Goal: Task Accomplishment & Management: Manage account settings

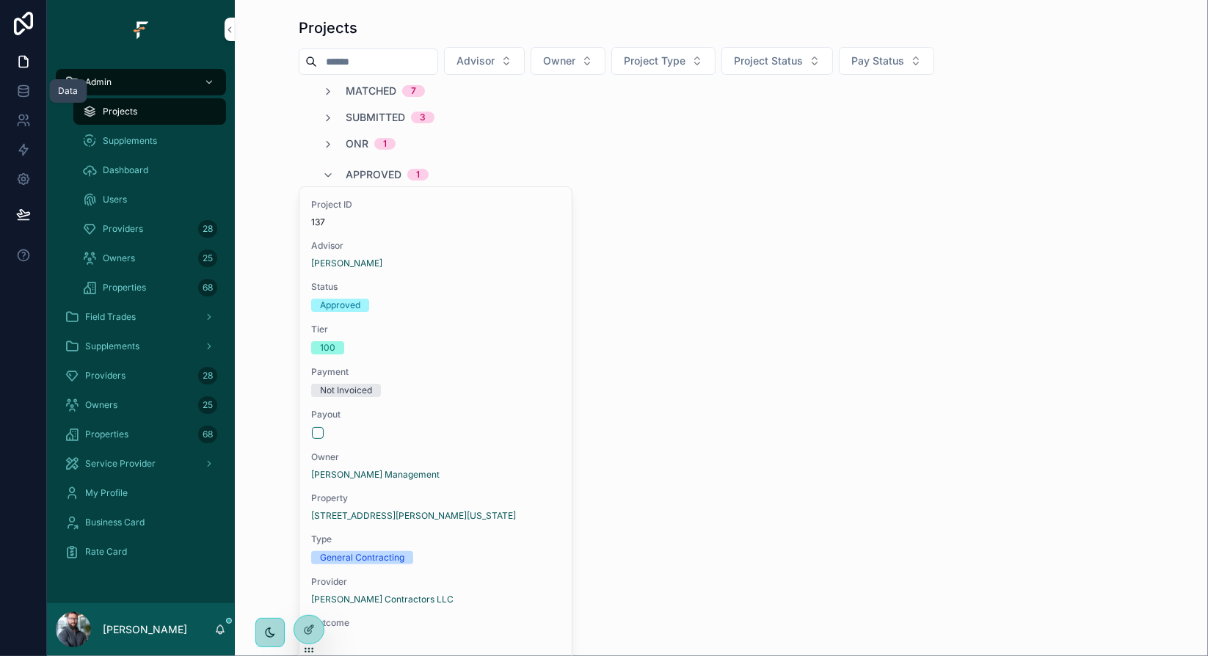
click at [32, 89] on link at bounding box center [23, 90] width 46 height 29
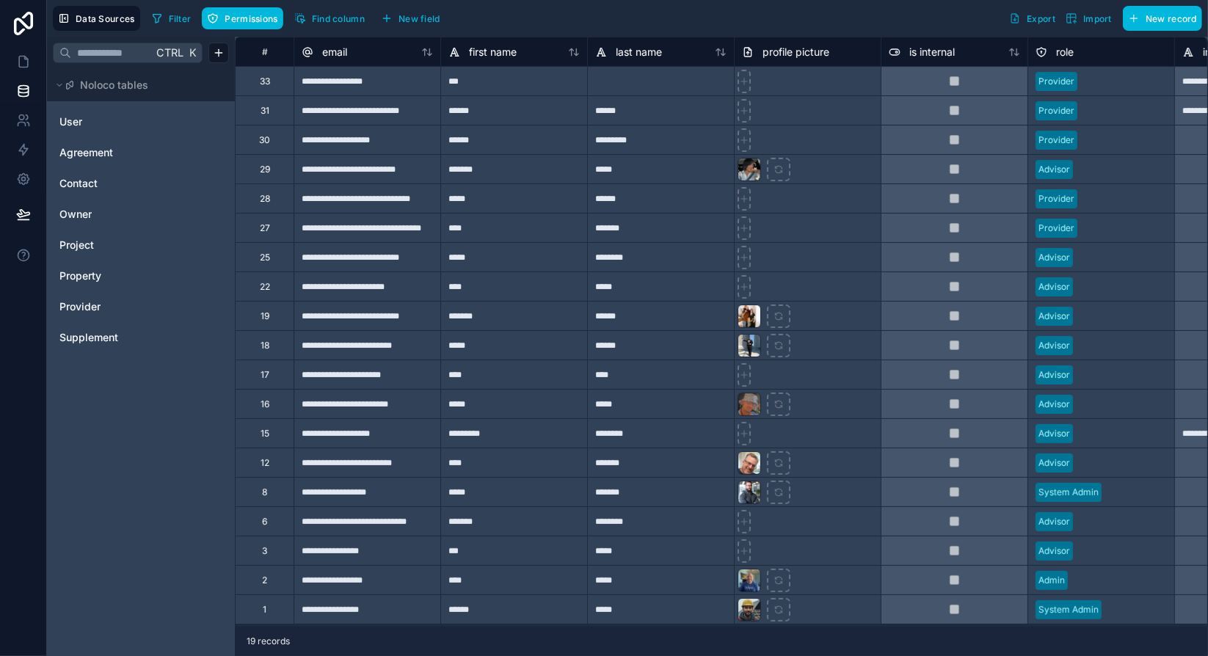
click at [107, 305] on link "Provider" at bounding box center [118, 306] width 119 height 15
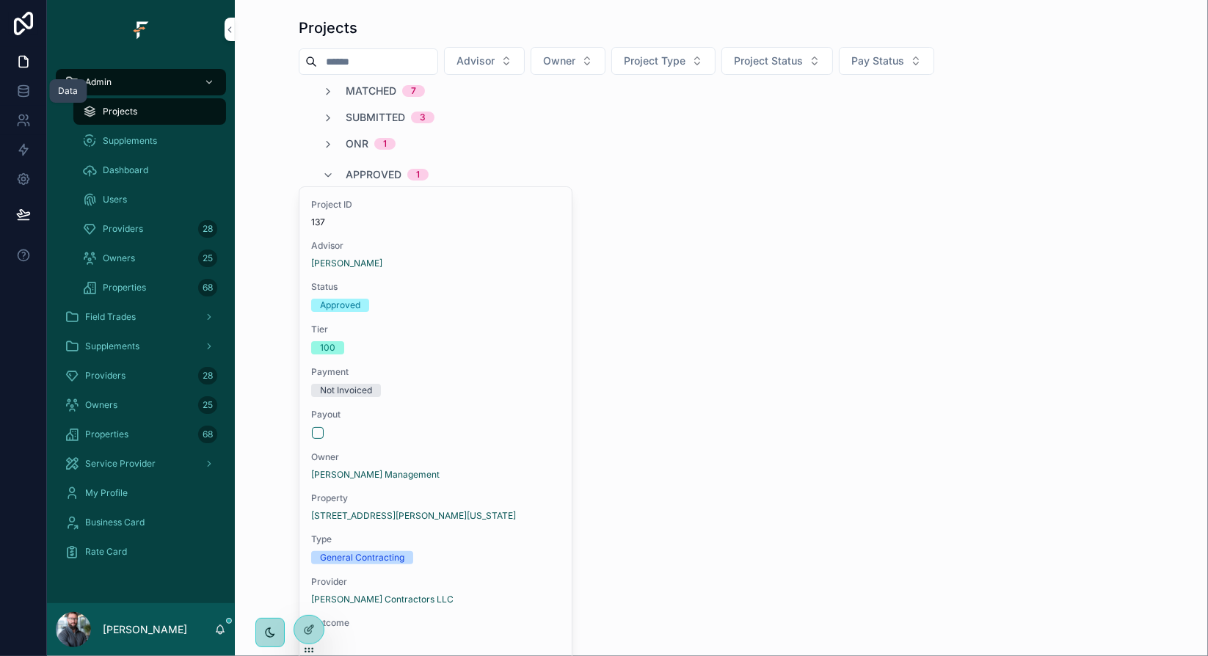
click at [19, 91] on icon at bounding box center [23, 91] width 15 height 15
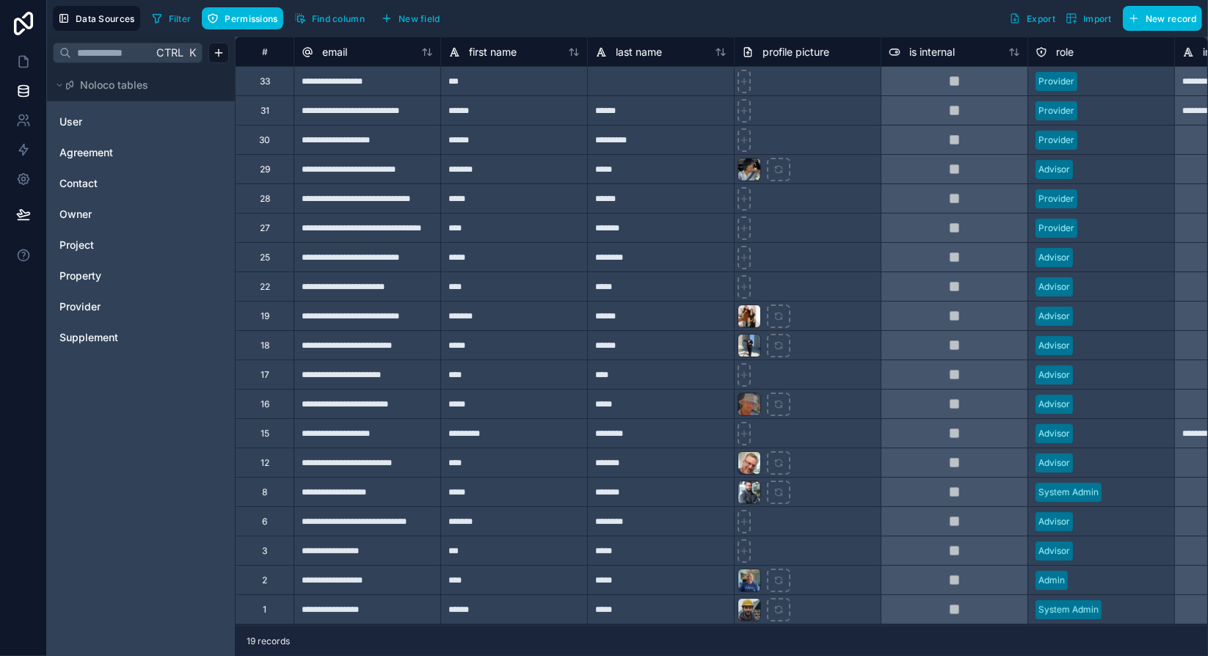
click at [95, 306] on span "Provider" at bounding box center [79, 306] width 41 height 15
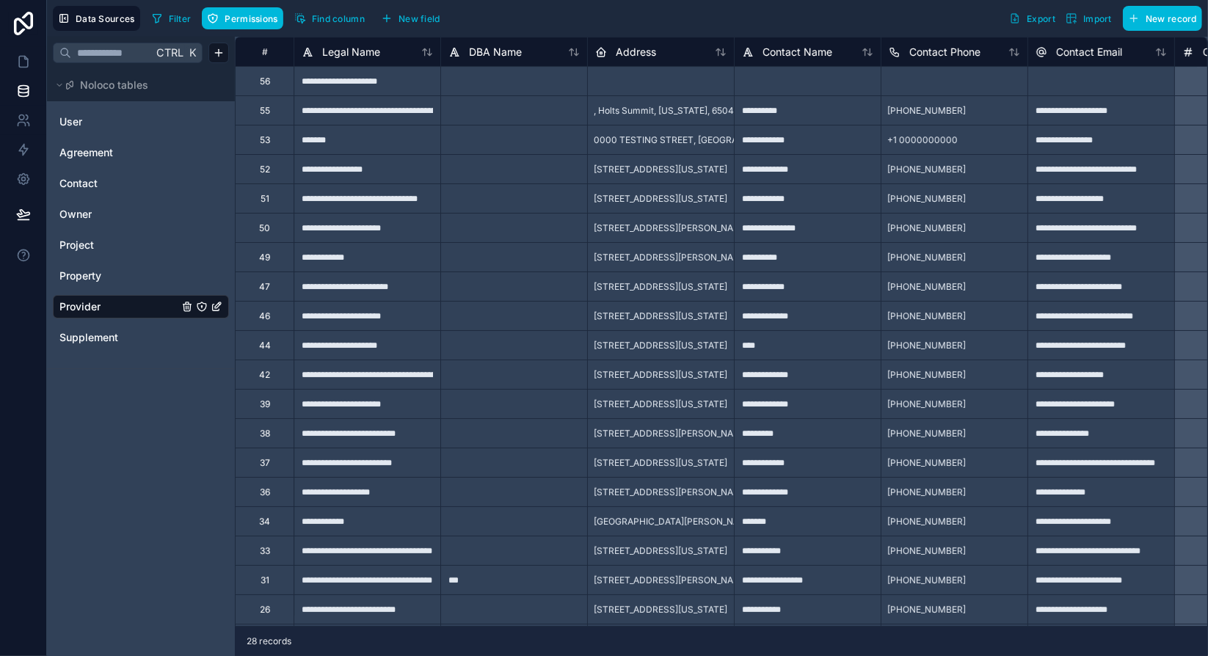
click at [424, 21] on span "New field" at bounding box center [420, 18] width 42 height 11
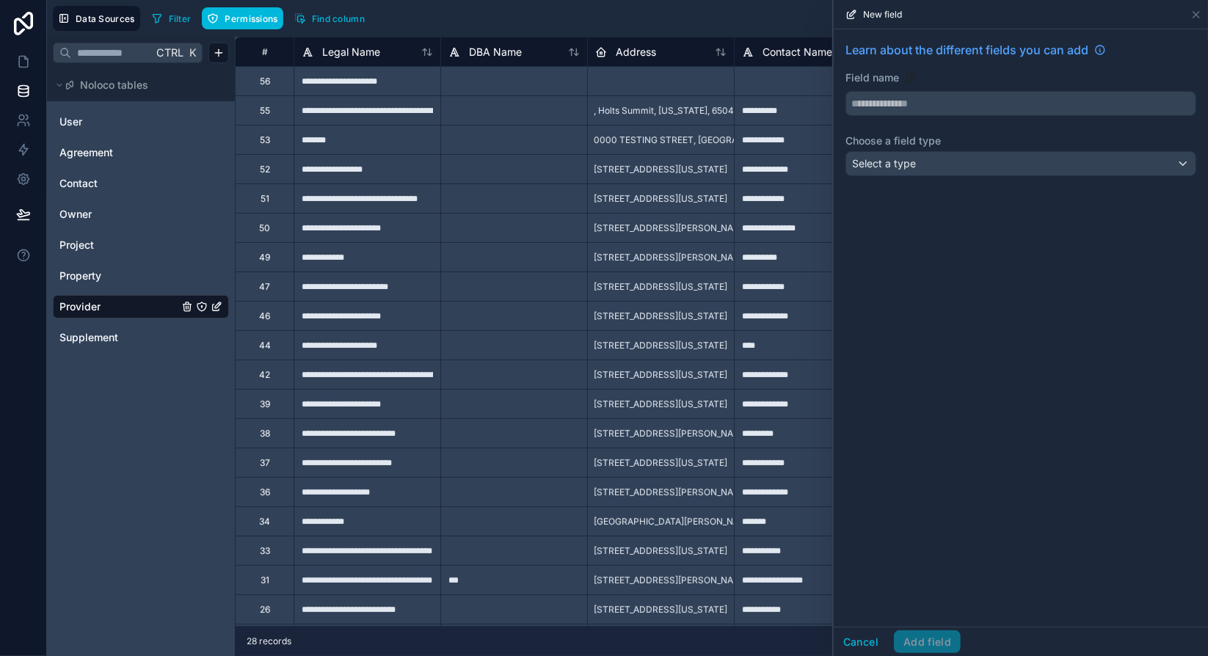
click at [913, 102] on input "text" at bounding box center [1020, 103] width 349 height 23
click at [845, 91] on button "**********" at bounding box center [1020, 103] width 351 height 25
click at [881, 103] on input "**********" at bounding box center [1020, 103] width 349 height 23
click at [879, 104] on input "**********" at bounding box center [1020, 103] width 349 height 23
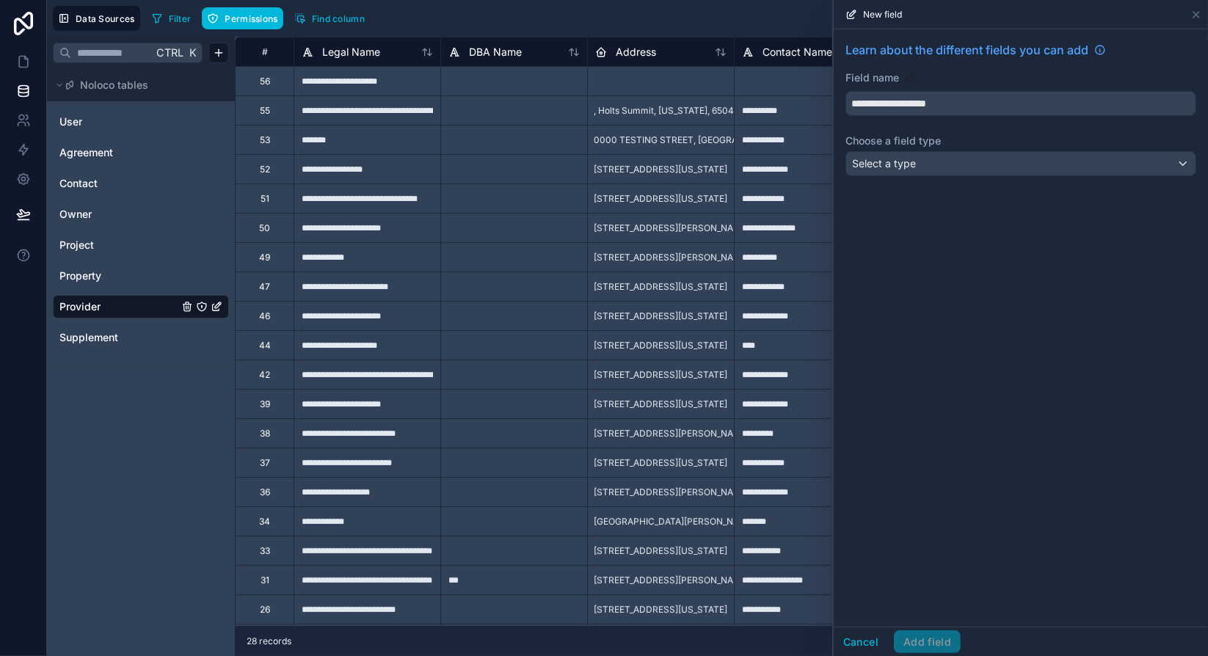
click at [964, 98] on input "**********" at bounding box center [1020, 103] width 349 height 23
type input "**********"
click at [959, 167] on div "Select a type" at bounding box center [1020, 163] width 349 height 23
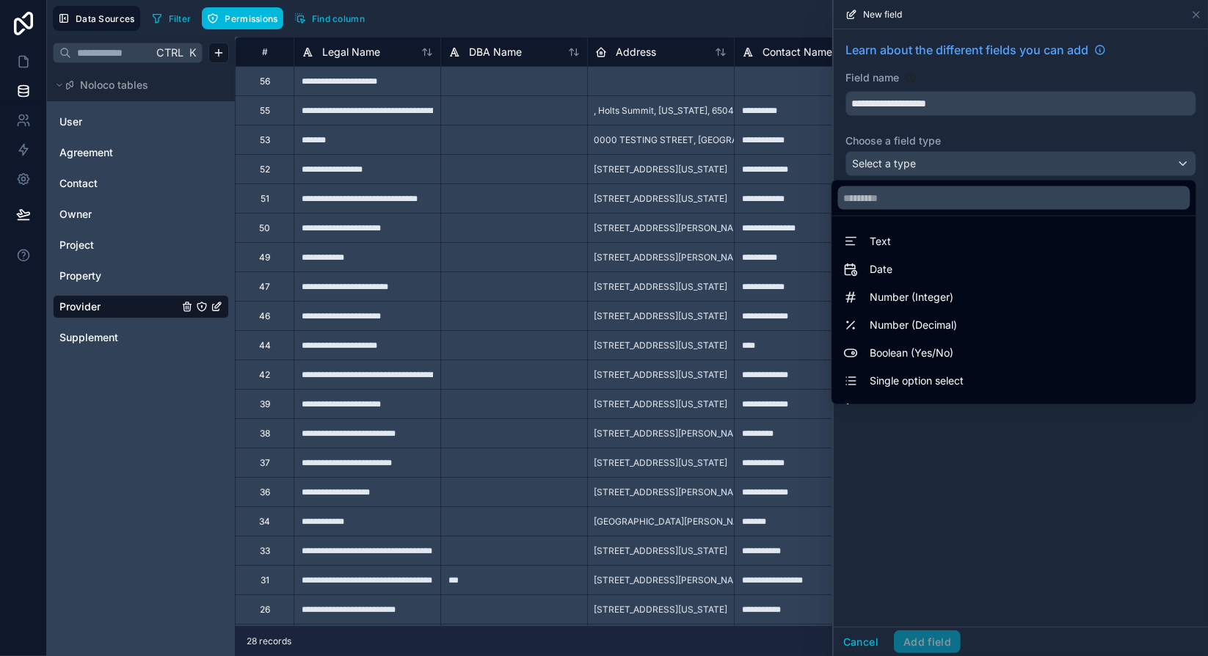
click at [870, 239] on span "Text" at bounding box center [880, 242] width 21 height 18
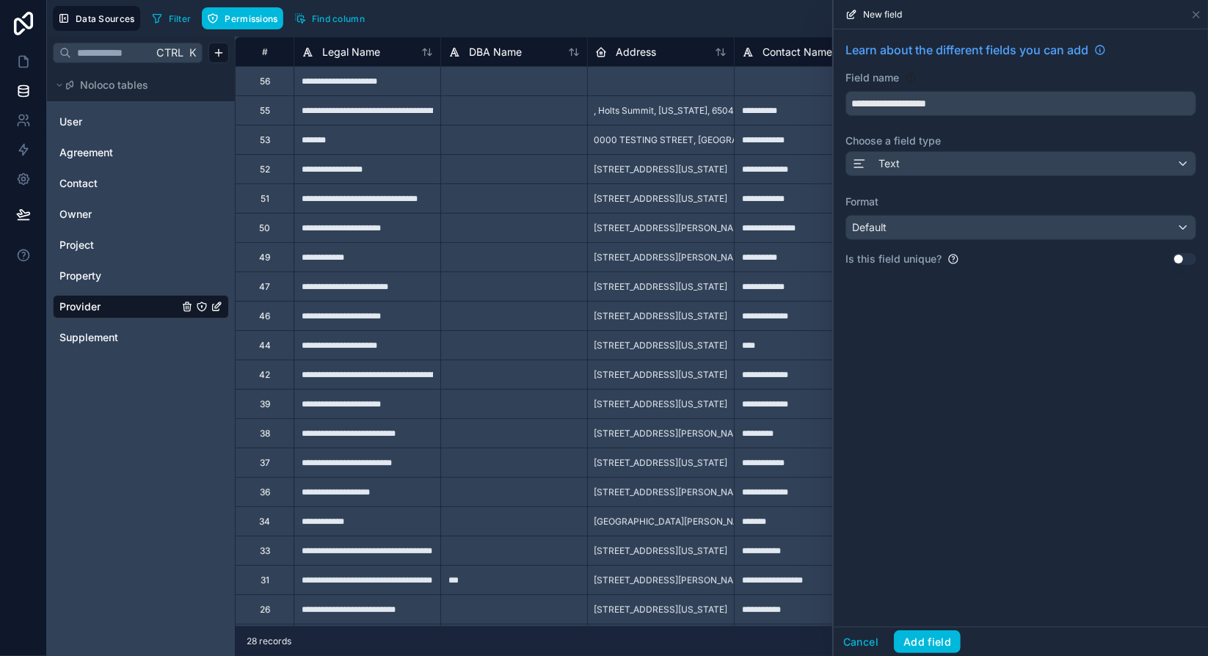
click at [895, 234] on div "Default" at bounding box center [1020, 227] width 349 height 23
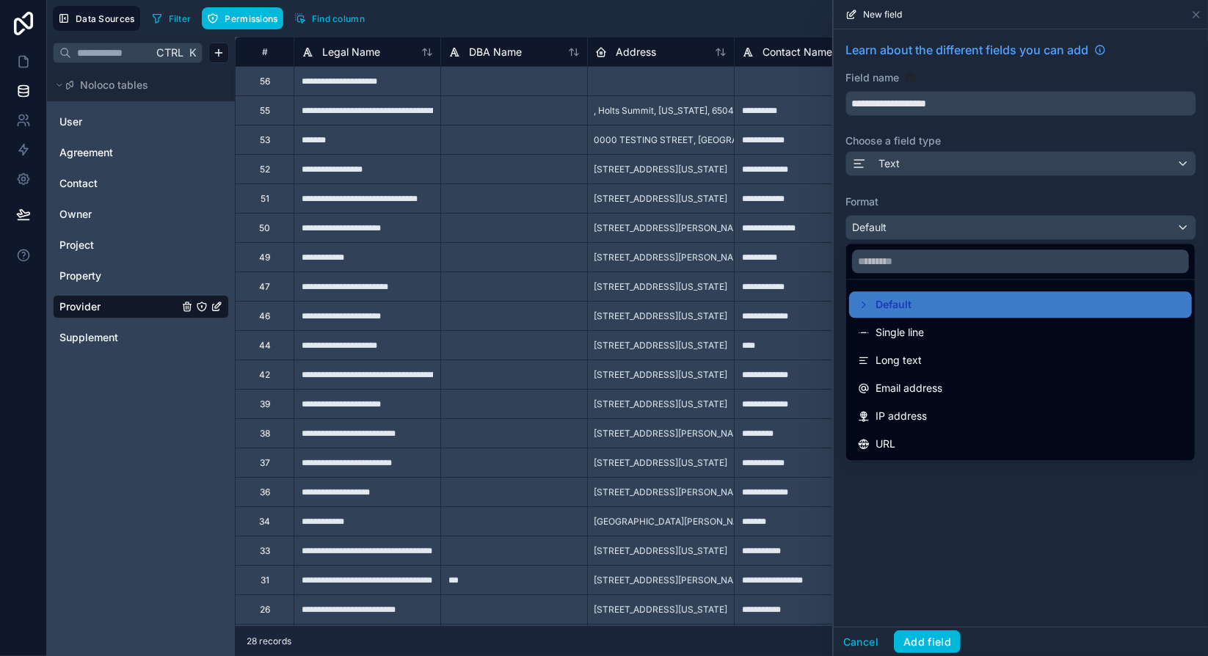
click at [920, 330] on span "Single line" at bounding box center [900, 333] width 48 height 18
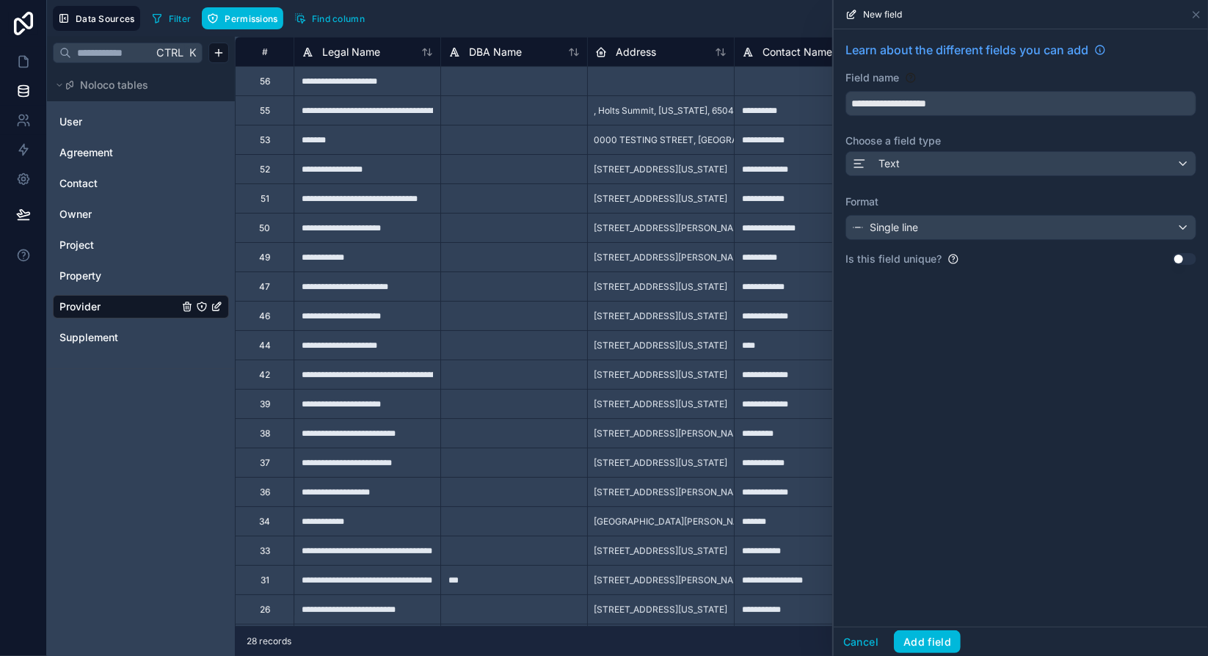
click at [917, 642] on button "Add field" at bounding box center [927, 641] width 67 height 23
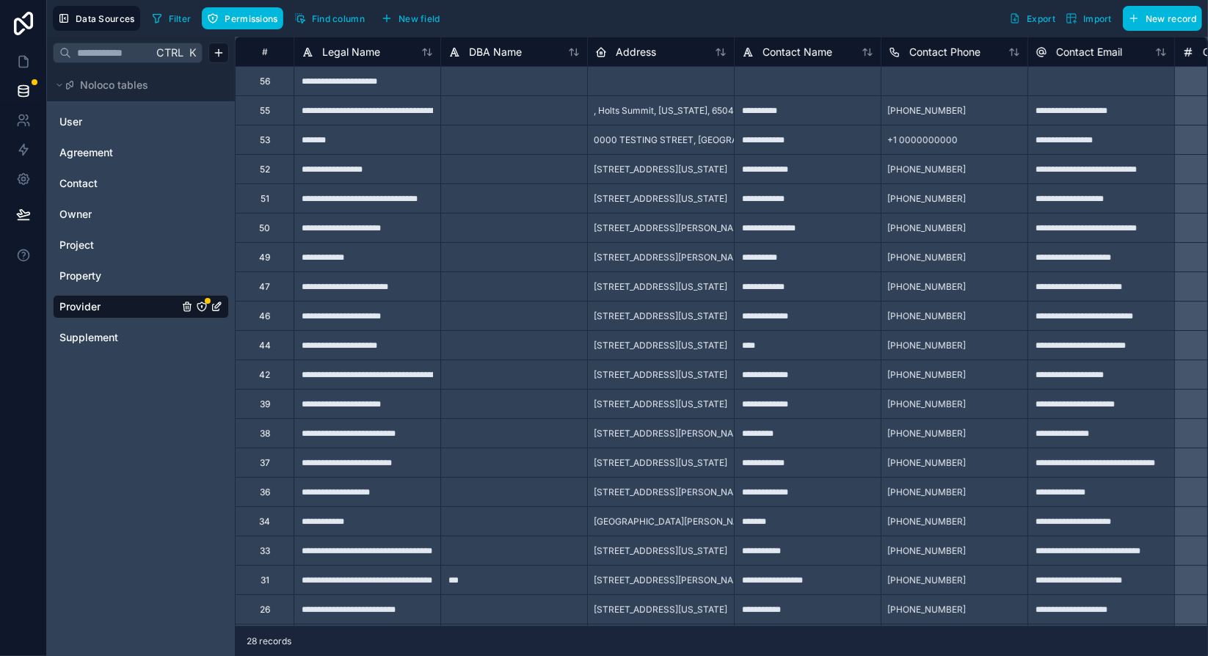
click at [202, 306] on icon "Provider" at bounding box center [201, 306] width 1 height 1
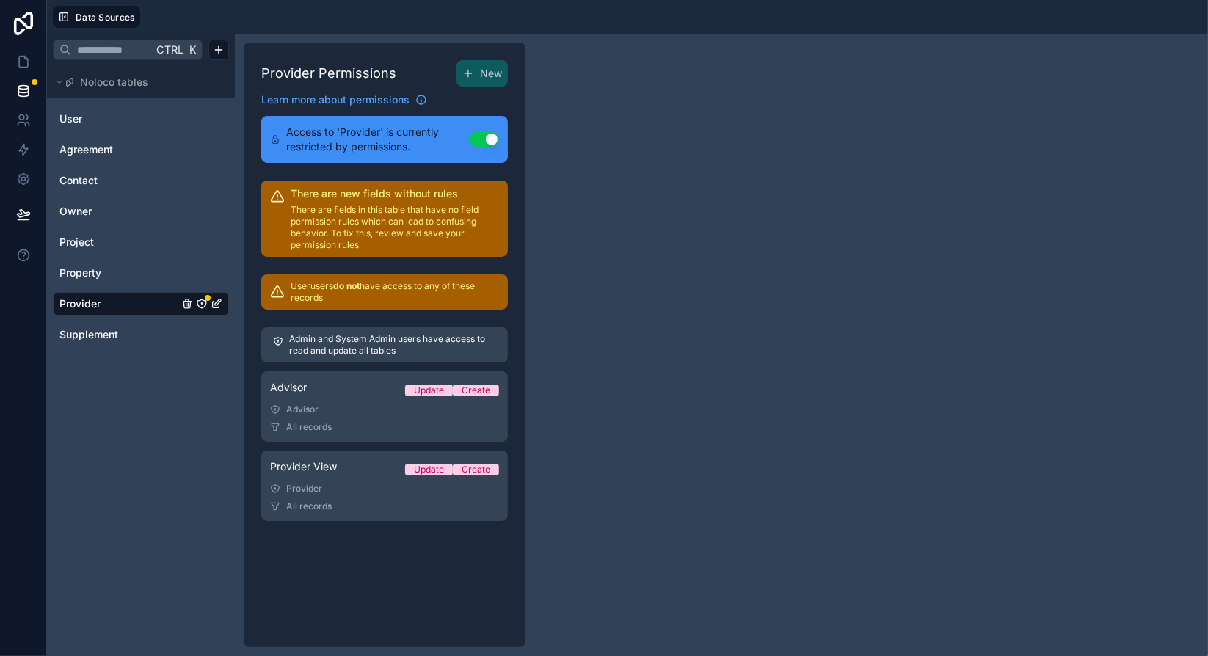
click at [367, 410] on div "Advisor" at bounding box center [384, 410] width 229 height 12
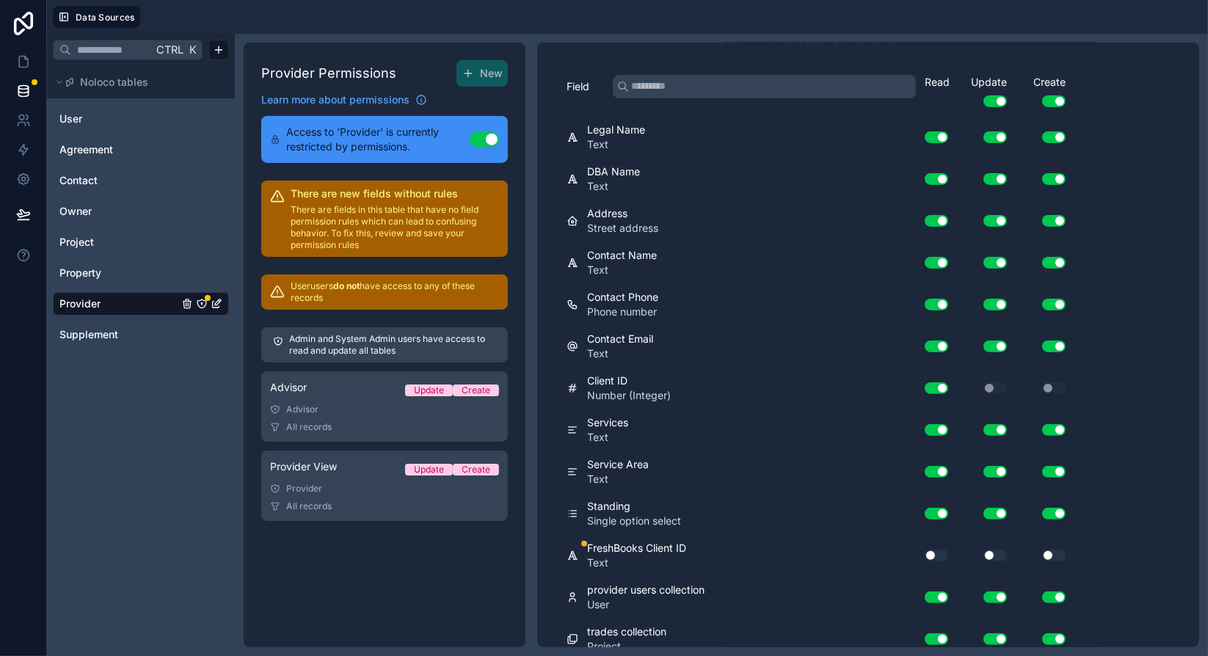
scroll to position [225, 0]
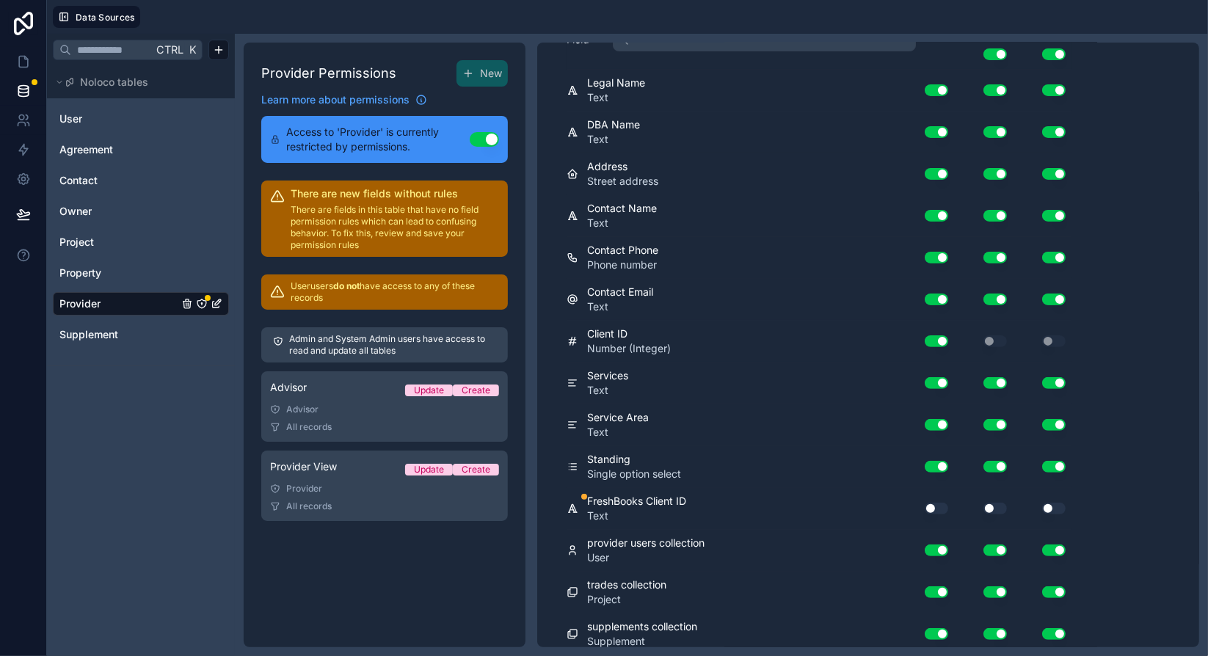
click at [932, 503] on button "Use setting" at bounding box center [936, 509] width 23 height 12
click at [353, 479] on link "Provider View Update Create Provider All records" at bounding box center [384, 486] width 247 height 70
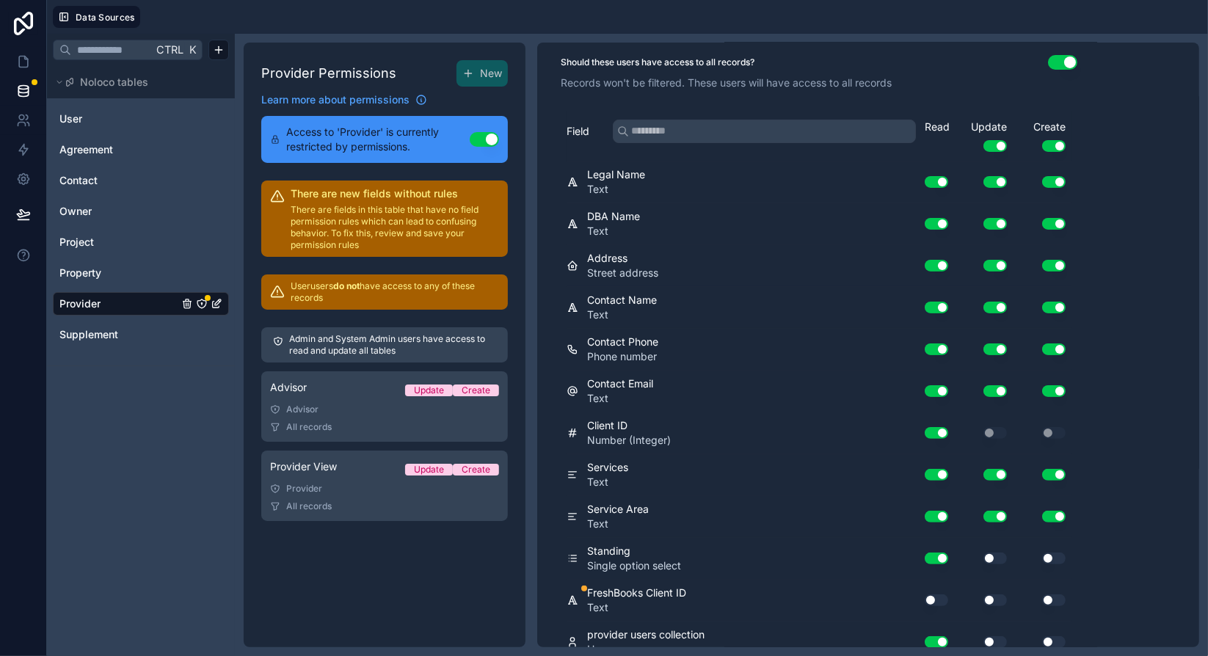
scroll to position [225, 0]
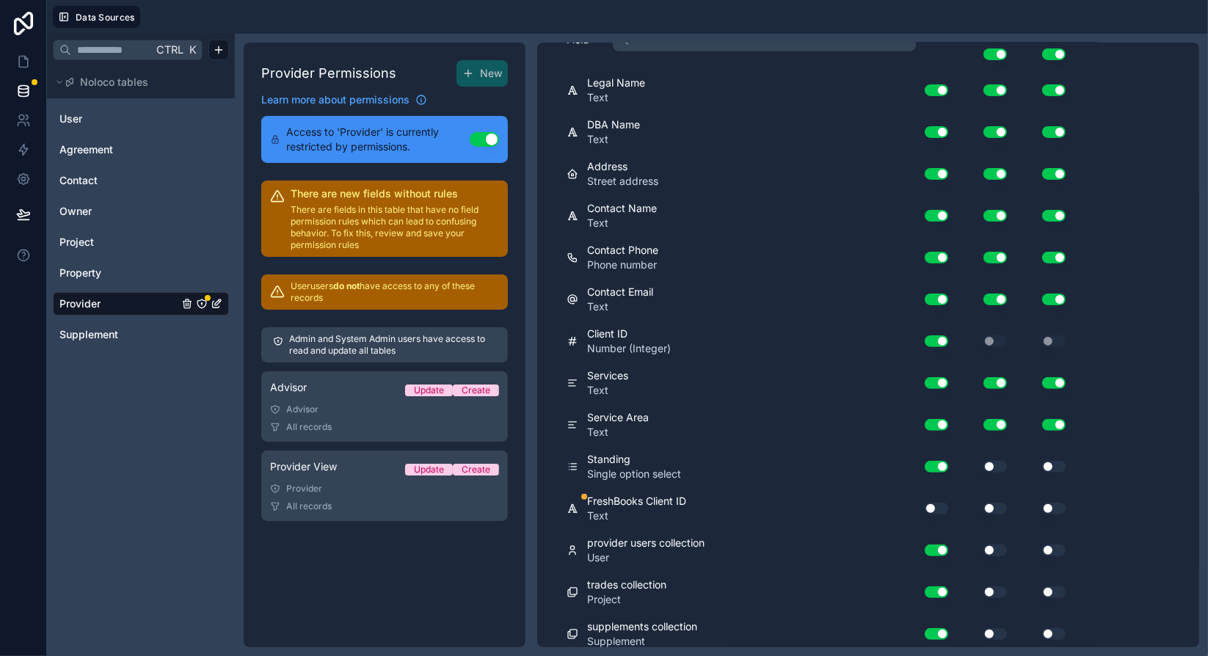
click at [941, 503] on button "Use setting" at bounding box center [936, 509] width 23 height 12
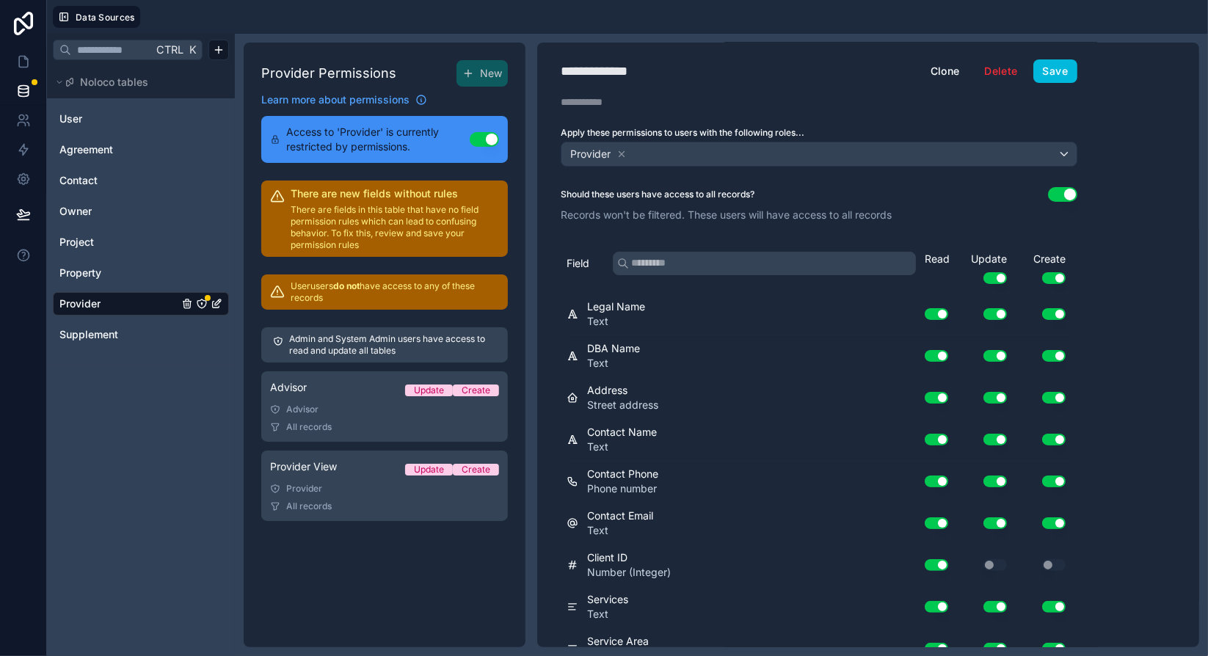
scroll to position [0, 0]
click at [1054, 76] on button "Save" at bounding box center [1055, 71] width 44 height 23
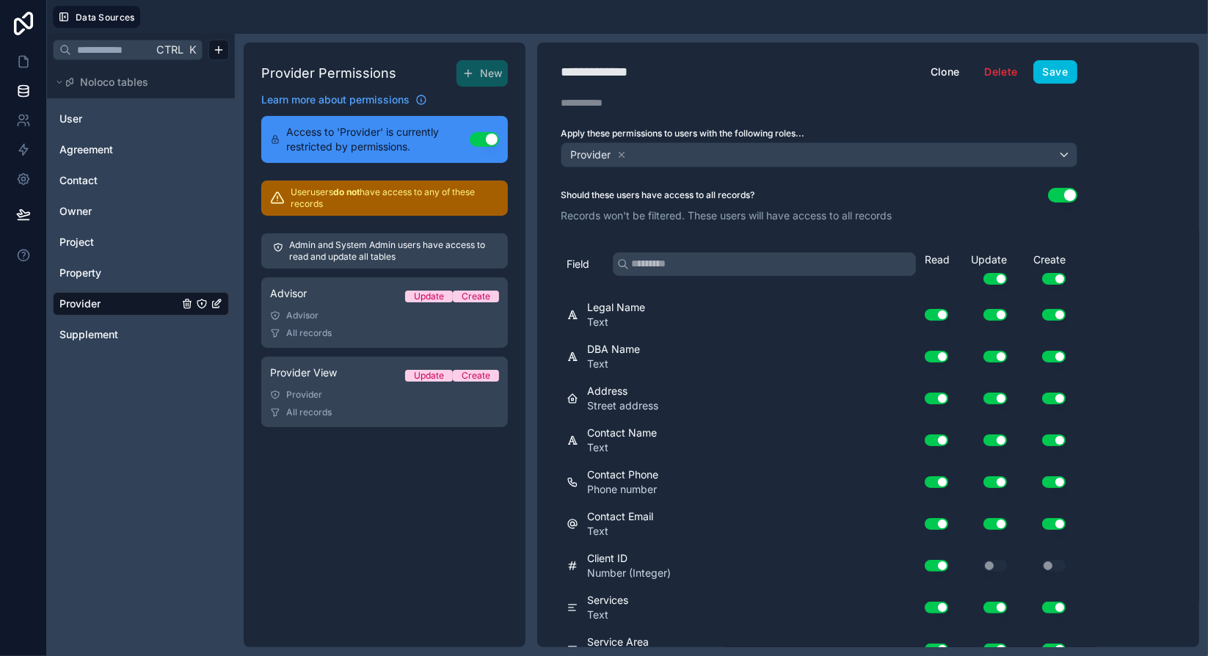
click at [381, 327] on div "All records" at bounding box center [384, 333] width 229 height 12
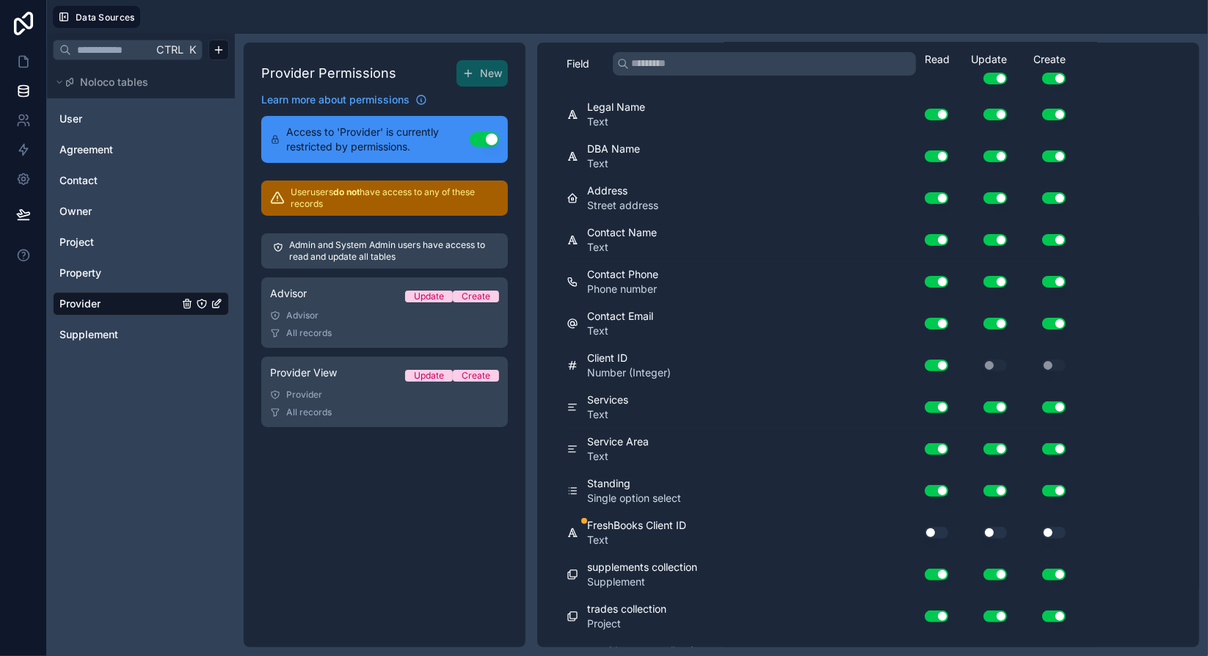
scroll to position [225, 0]
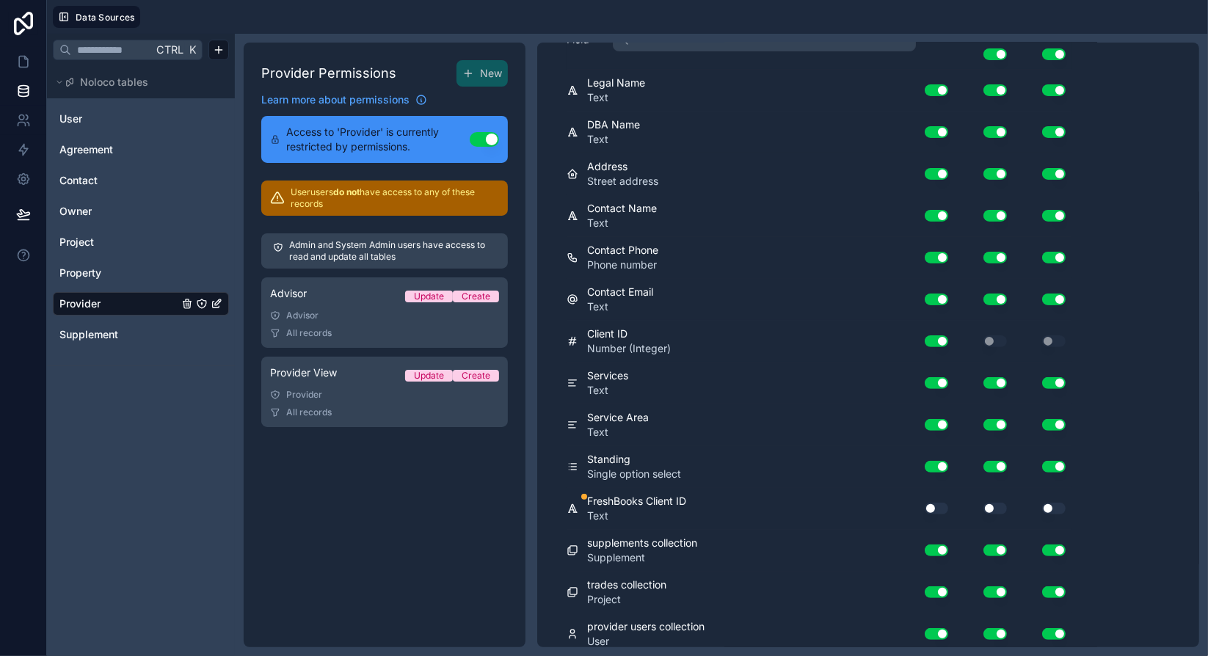
drag, startPoint x: 931, startPoint y: 501, endPoint x: 942, endPoint y: 498, distance: 12.3
click at [933, 503] on button "Use setting" at bounding box center [936, 509] width 23 height 12
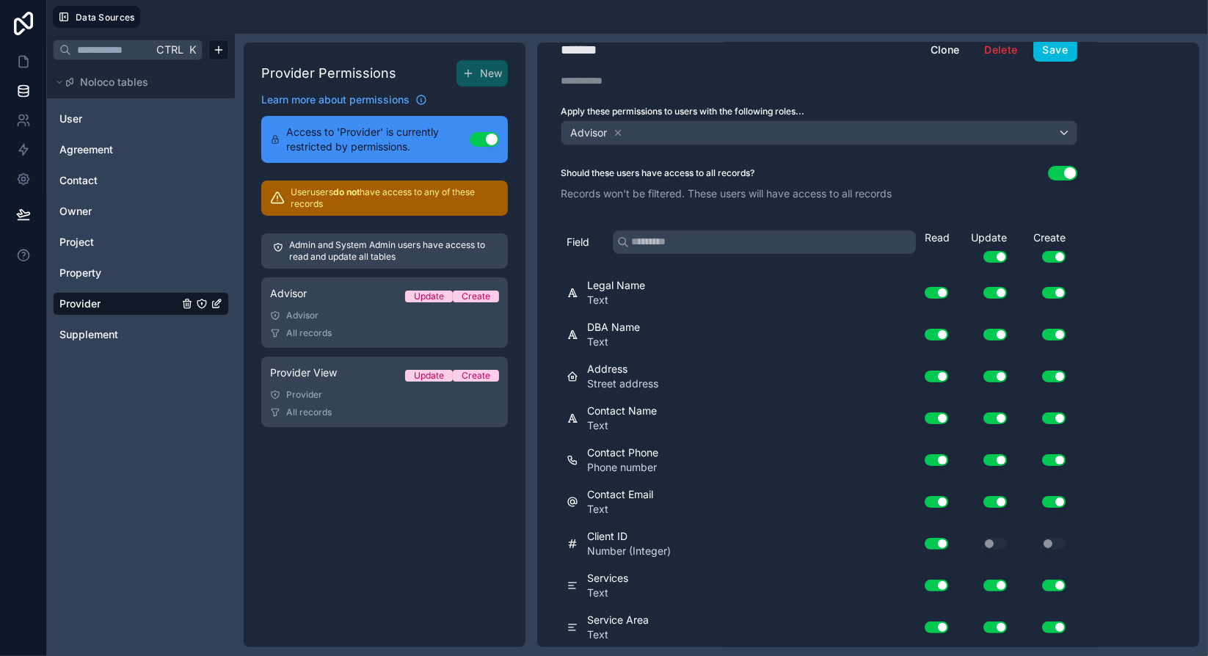
scroll to position [0, 0]
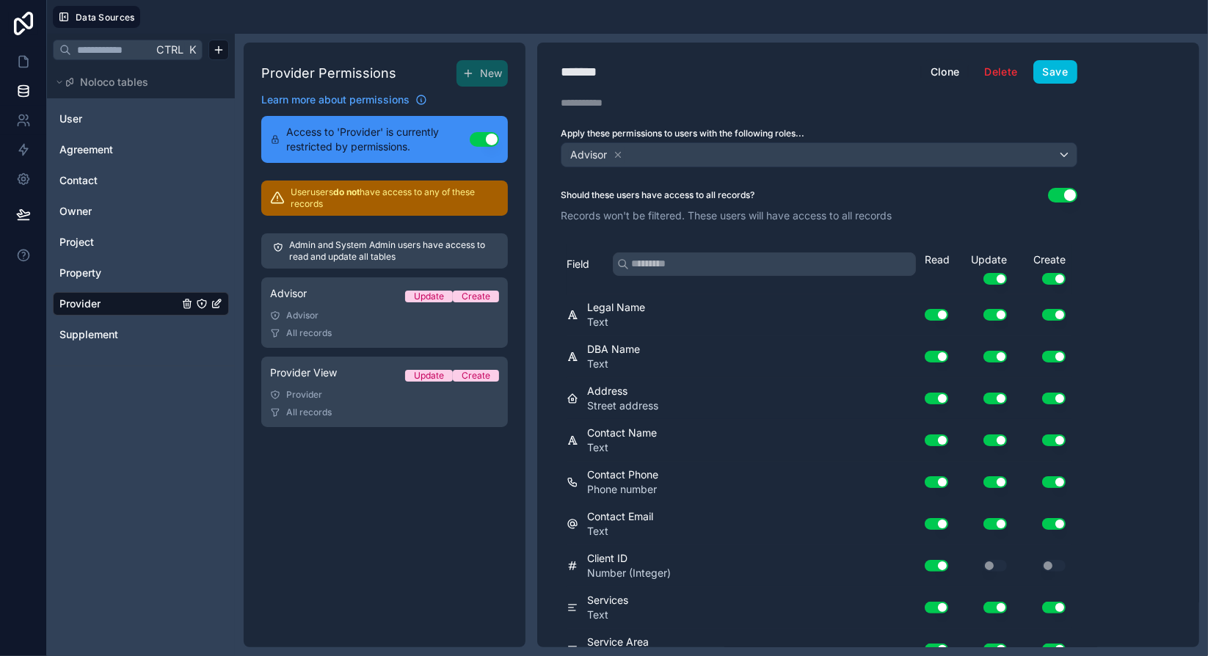
click at [1061, 73] on button "Save" at bounding box center [1055, 71] width 44 height 23
click at [204, 303] on icon "Provider" at bounding box center [202, 304] width 12 height 12
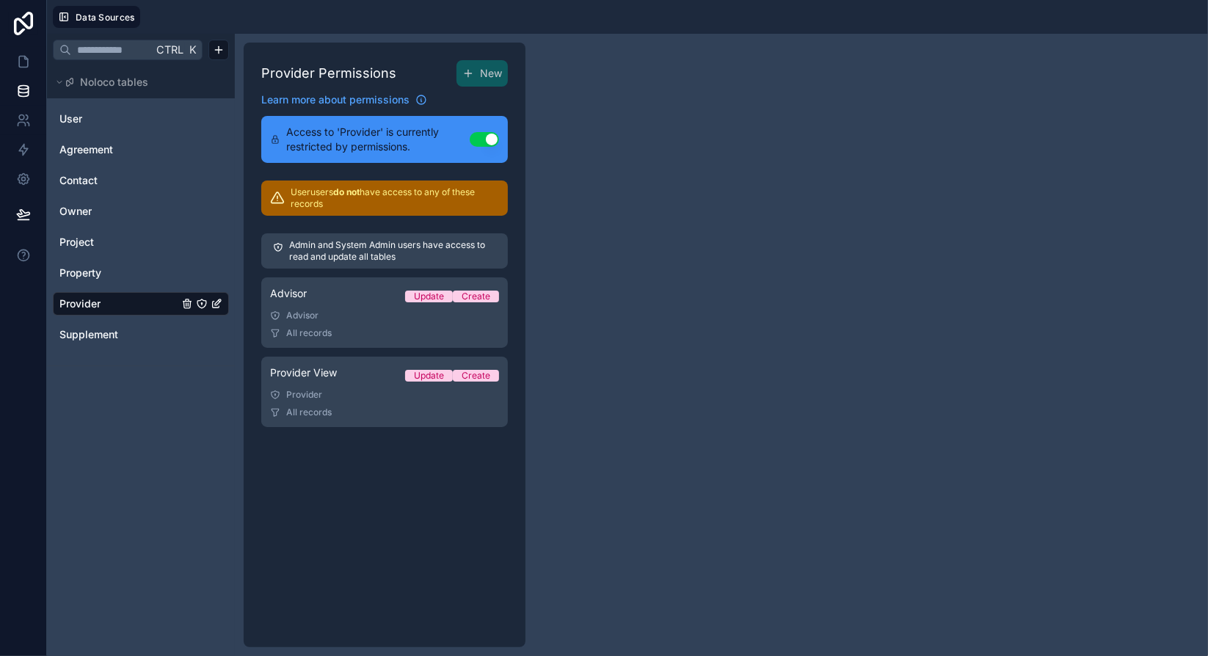
click at [97, 303] on span "Provider" at bounding box center [79, 303] width 41 height 15
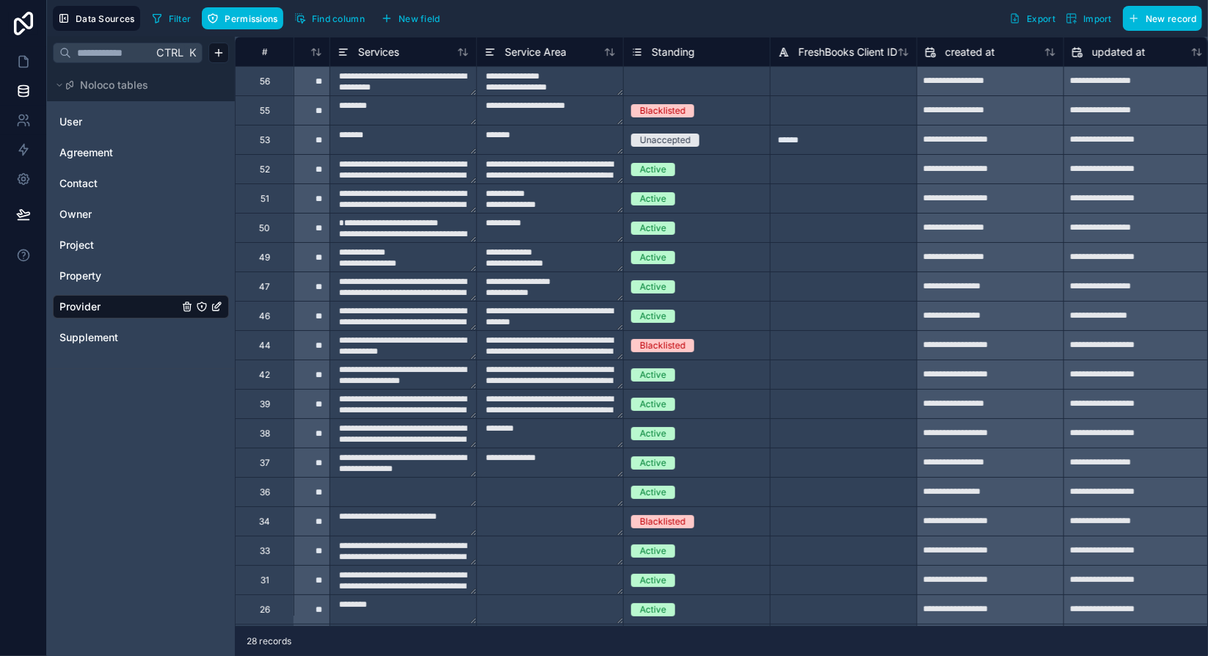
scroll to position [0, 1022]
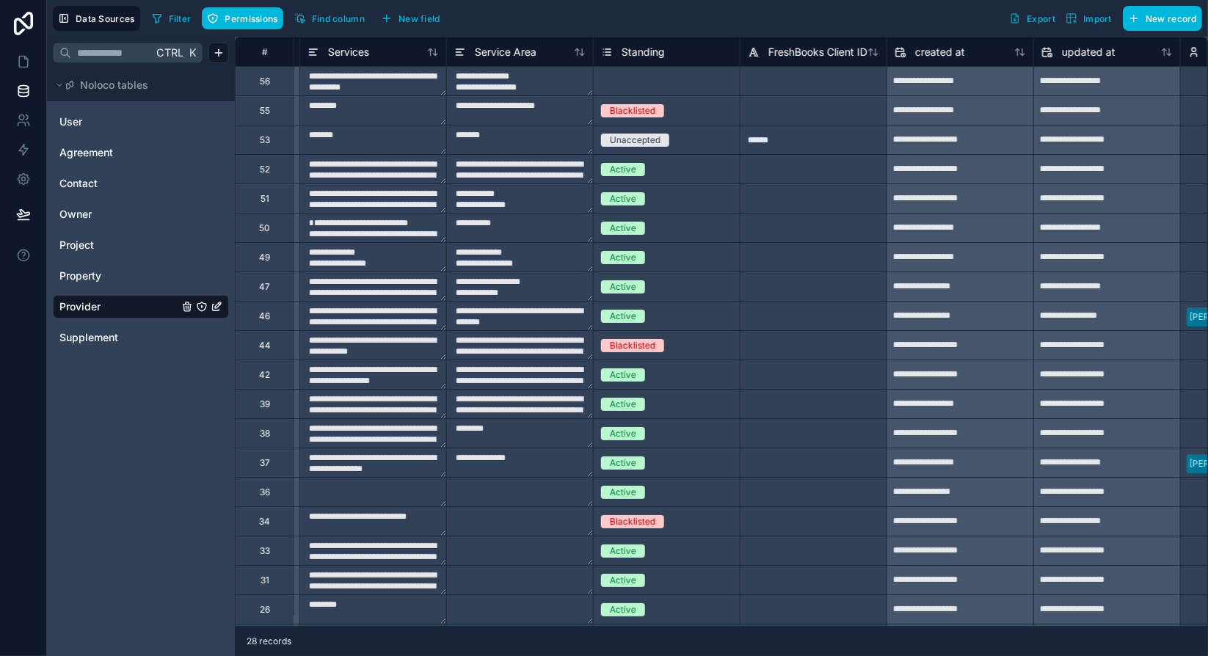
click at [782, 81] on div at bounding box center [813, 80] width 147 height 29
type input "******"
click at [777, 111] on div at bounding box center [813, 109] width 147 height 29
click at [655, 81] on div "Select a Standing" at bounding box center [637, 82] width 73 height 12
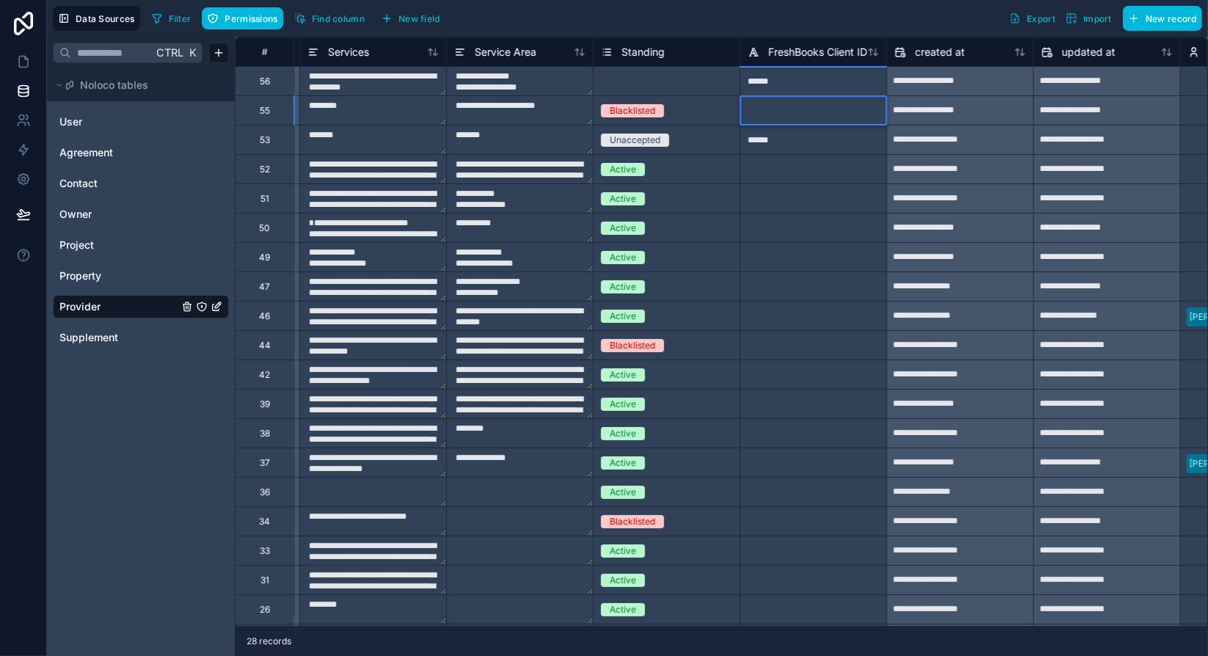
click at [655, 81] on div "Select a Standing" at bounding box center [637, 82] width 73 height 12
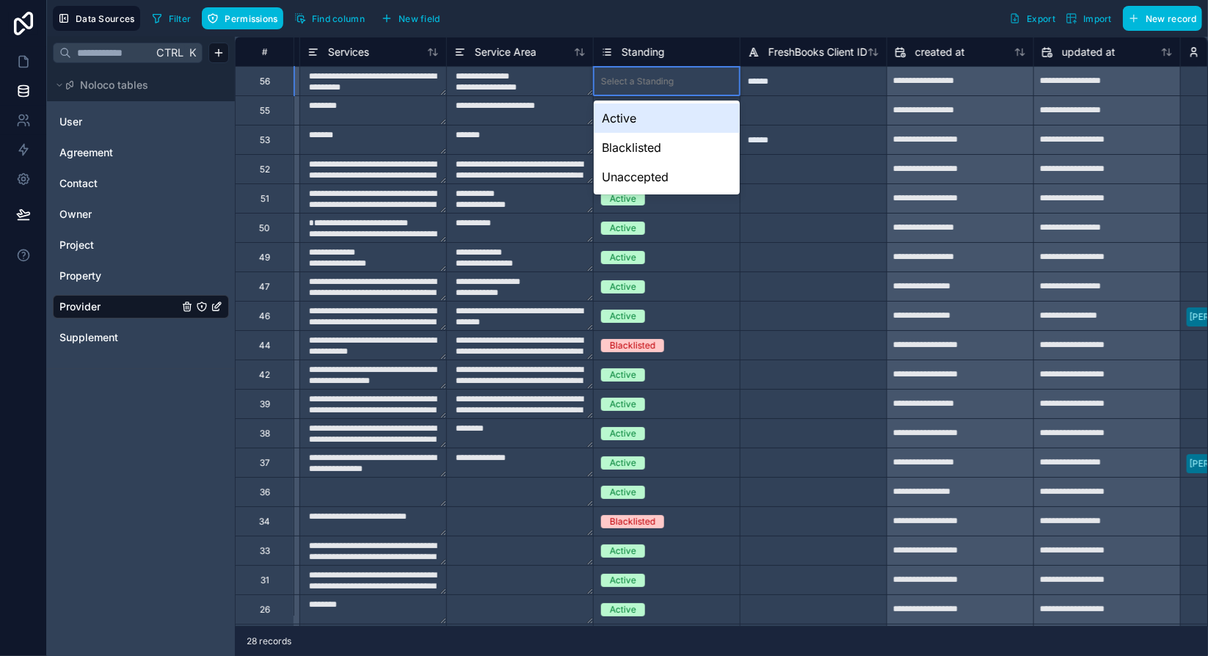
click at [655, 81] on div "Select a Standing" at bounding box center [637, 82] width 73 height 12
click at [632, 124] on div "Active" at bounding box center [667, 117] width 146 height 29
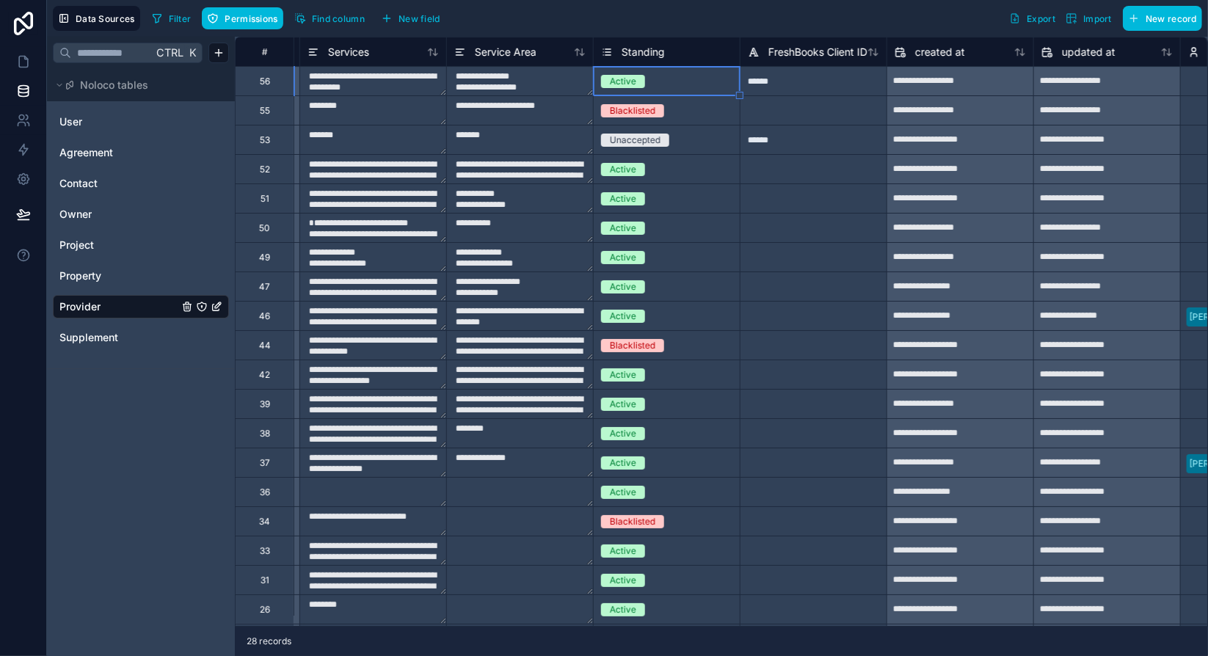
click at [808, 79] on div "******" at bounding box center [813, 80] width 147 height 29
click at [100, 246] on link "Project" at bounding box center [118, 245] width 119 height 15
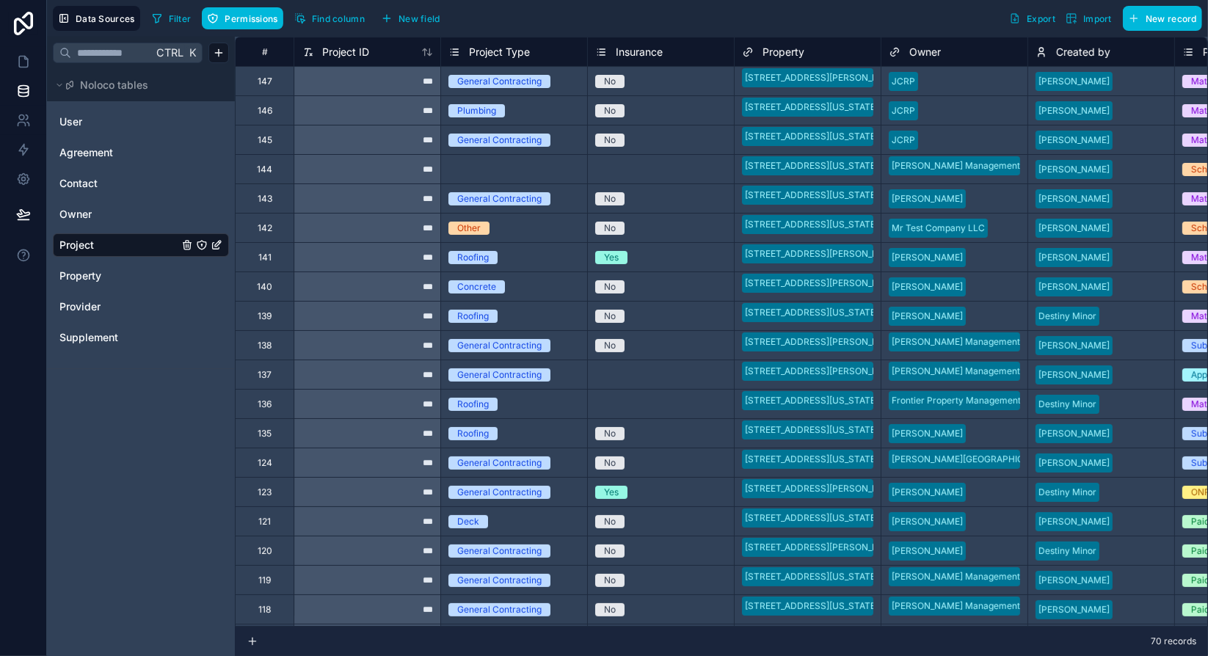
click at [530, 228] on div "Other" at bounding box center [514, 228] width 146 height 16
click at [27, 65] on icon at bounding box center [23, 62] width 9 height 11
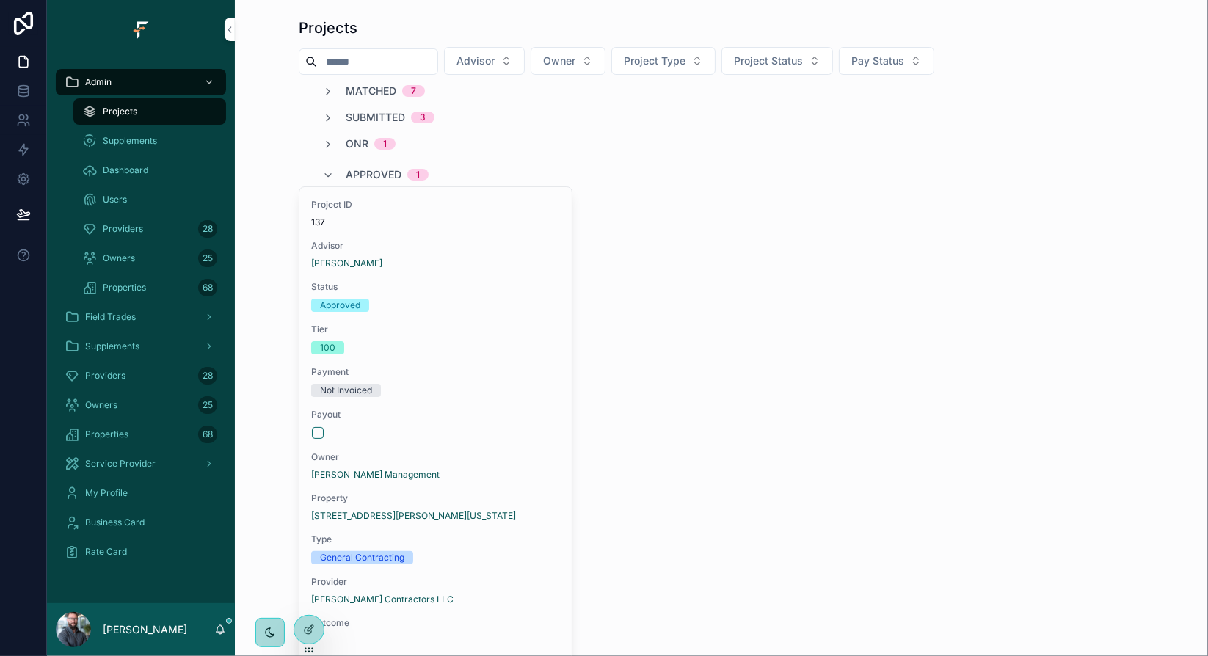
click at [143, 316] on div "Field Trades" at bounding box center [141, 316] width 153 height 23
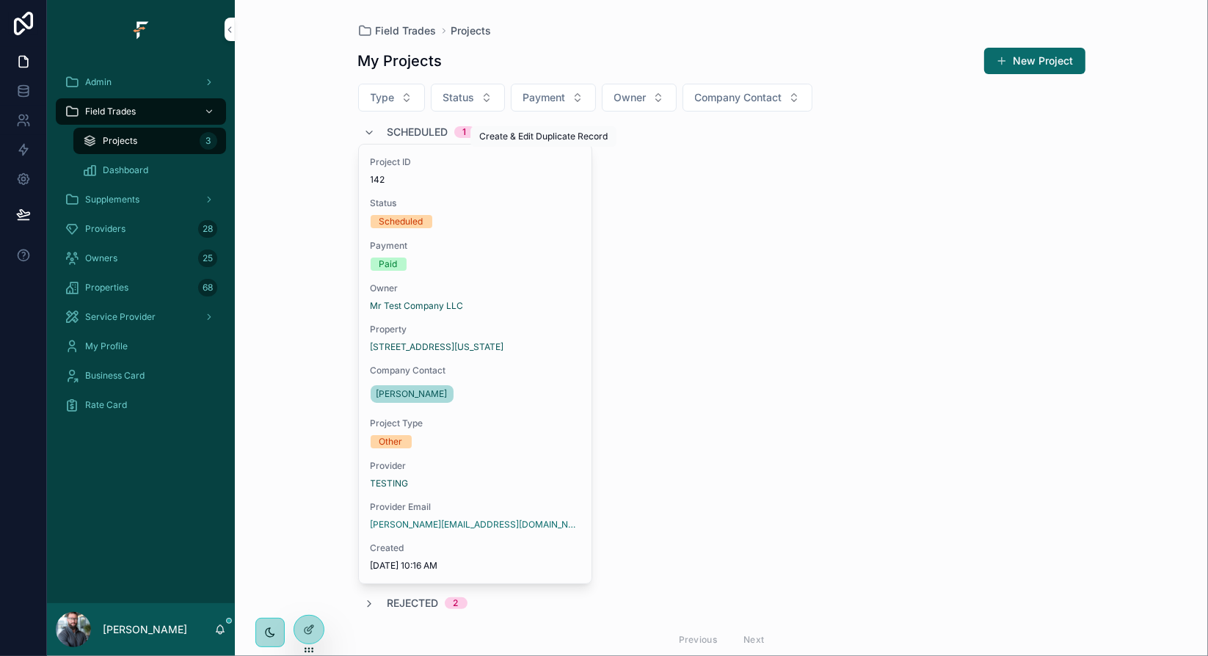
click at [0, 0] on span "Duplicate" at bounding box center [0, 0] width 0 height 0
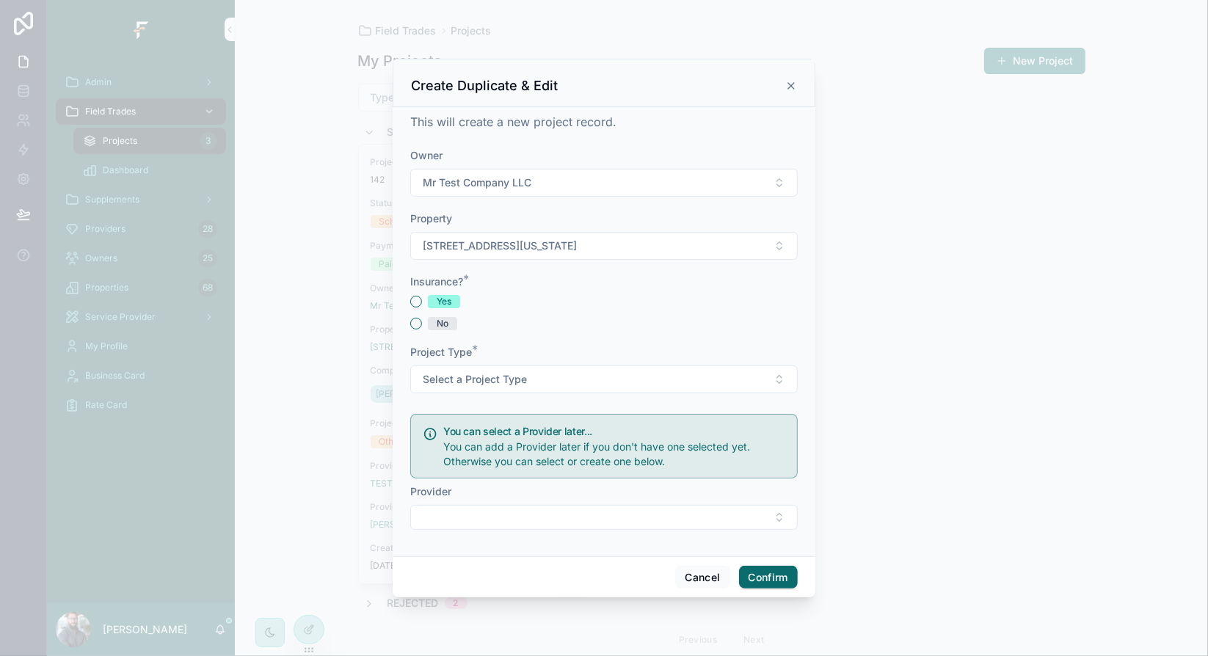
click at [417, 324] on button "No" at bounding box center [416, 324] width 12 height 12
click at [486, 382] on span "Select a Project Type" at bounding box center [475, 379] width 104 height 15
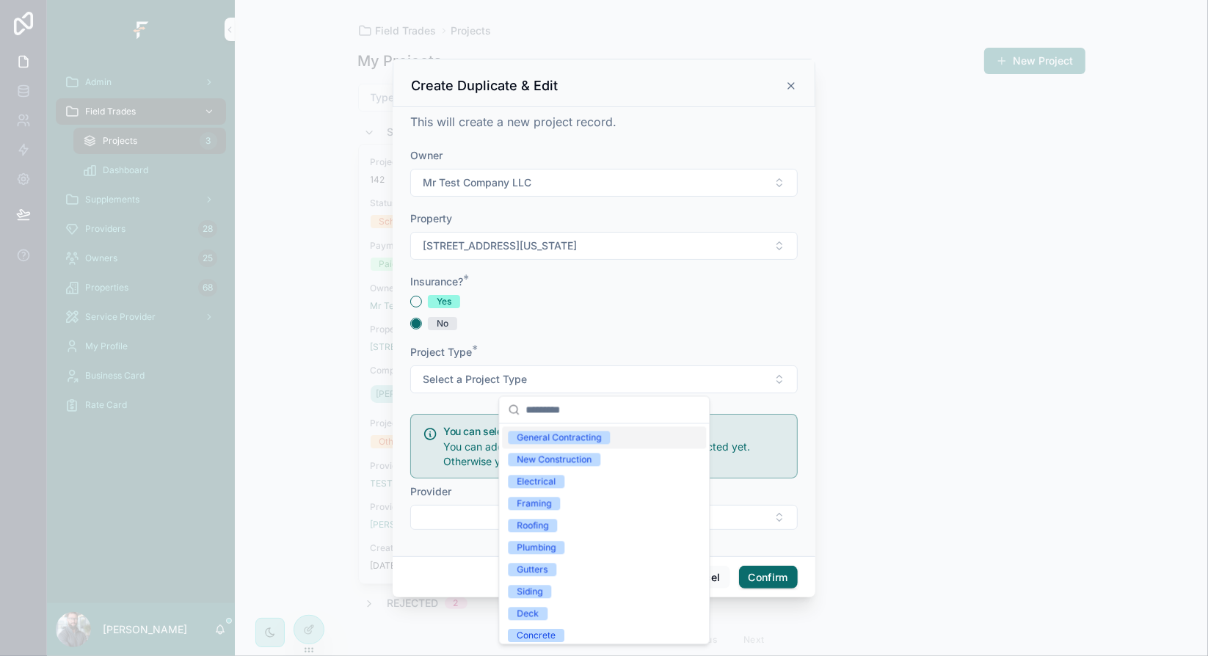
click at [592, 441] on div "General Contracting" at bounding box center [559, 437] width 84 height 13
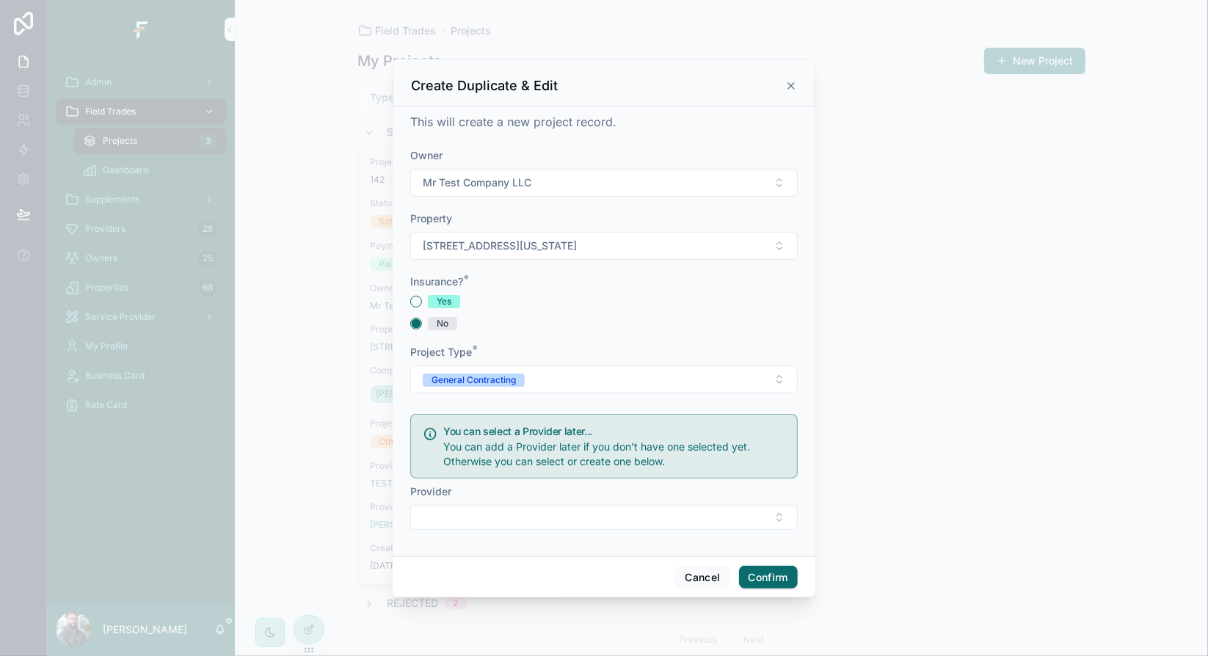
click at [771, 518] on button "Select Button" at bounding box center [603, 517] width 387 height 25
click at [549, 635] on span "TESTING" at bounding box center [530, 635] width 44 height 15
click at [798, 546] on div "This will create a new project record. Owner Mr Test Company LLC Property [STRE…" at bounding box center [604, 332] width 423 height 452
click at [774, 580] on button "Confirm" at bounding box center [768, 578] width 59 height 23
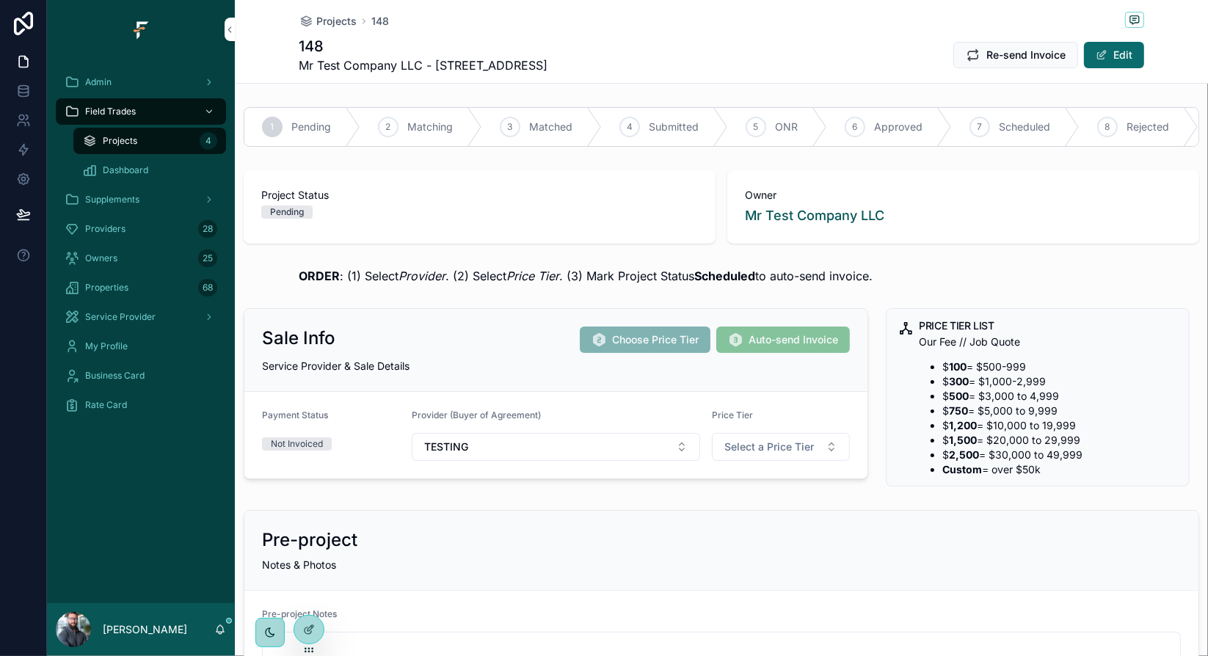
click at [1019, 128] on span "Scheduled" at bounding box center [1024, 127] width 51 height 15
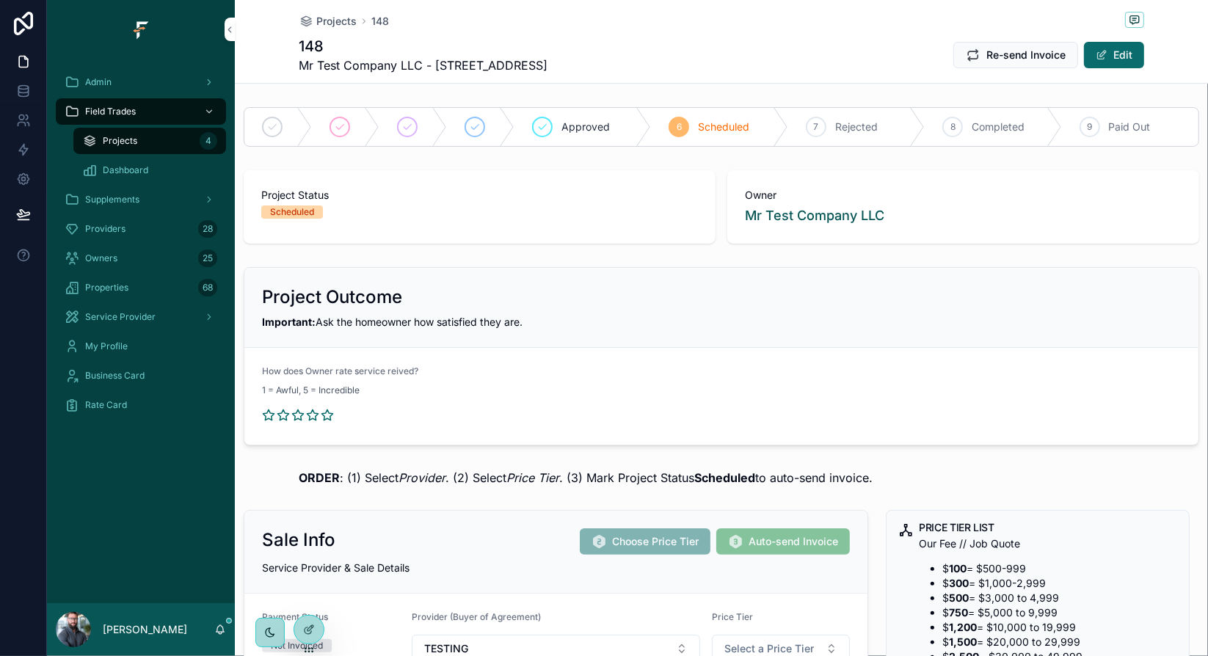
click at [688, 24] on div "Projects 148" at bounding box center [721, 21] width 845 height 18
click at [25, 95] on icon at bounding box center [23, 91] width 15 height 15
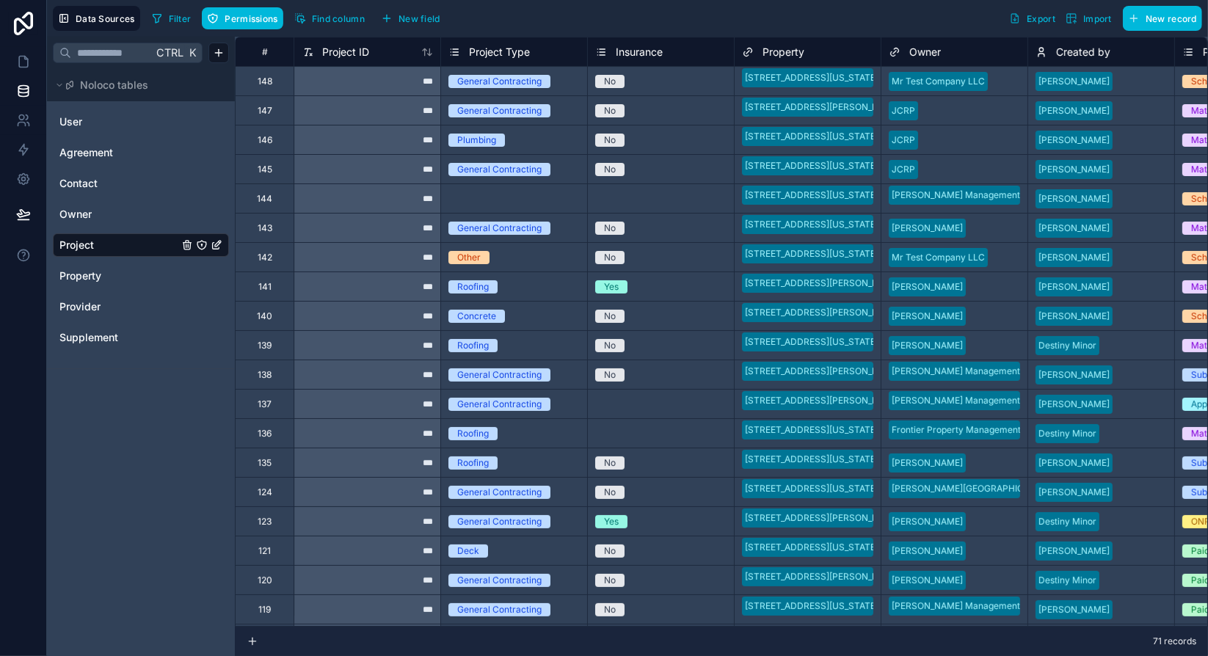
click at [103, 305] on link "Provider" at bounding box center [118, 306] width 119 height 15
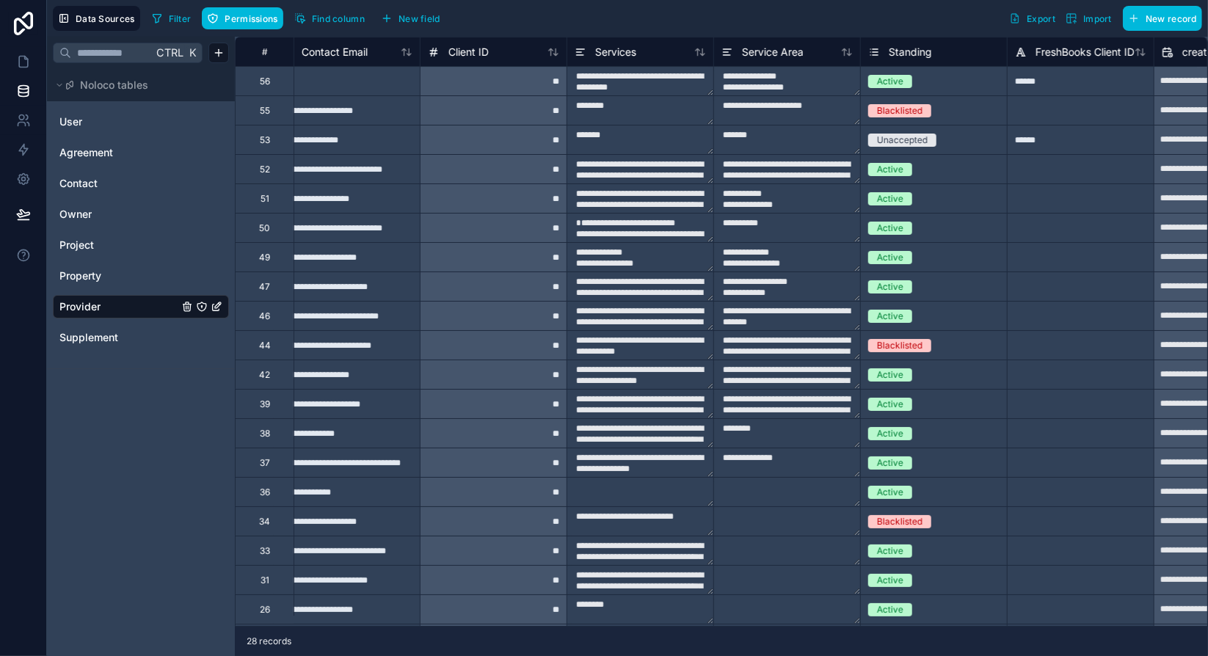
scroll to position [0, 757]
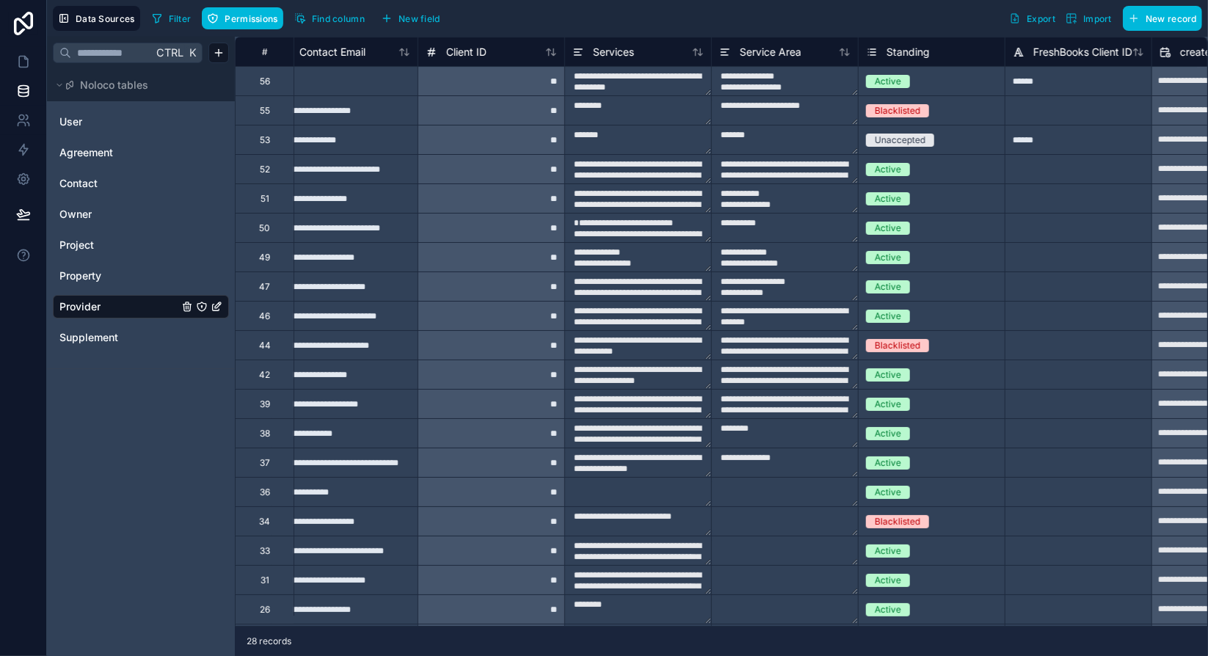
click at [1049, 141] on div "******" at bounding box center [1078, 139] width 147 height 29
